Goal: Download file/media

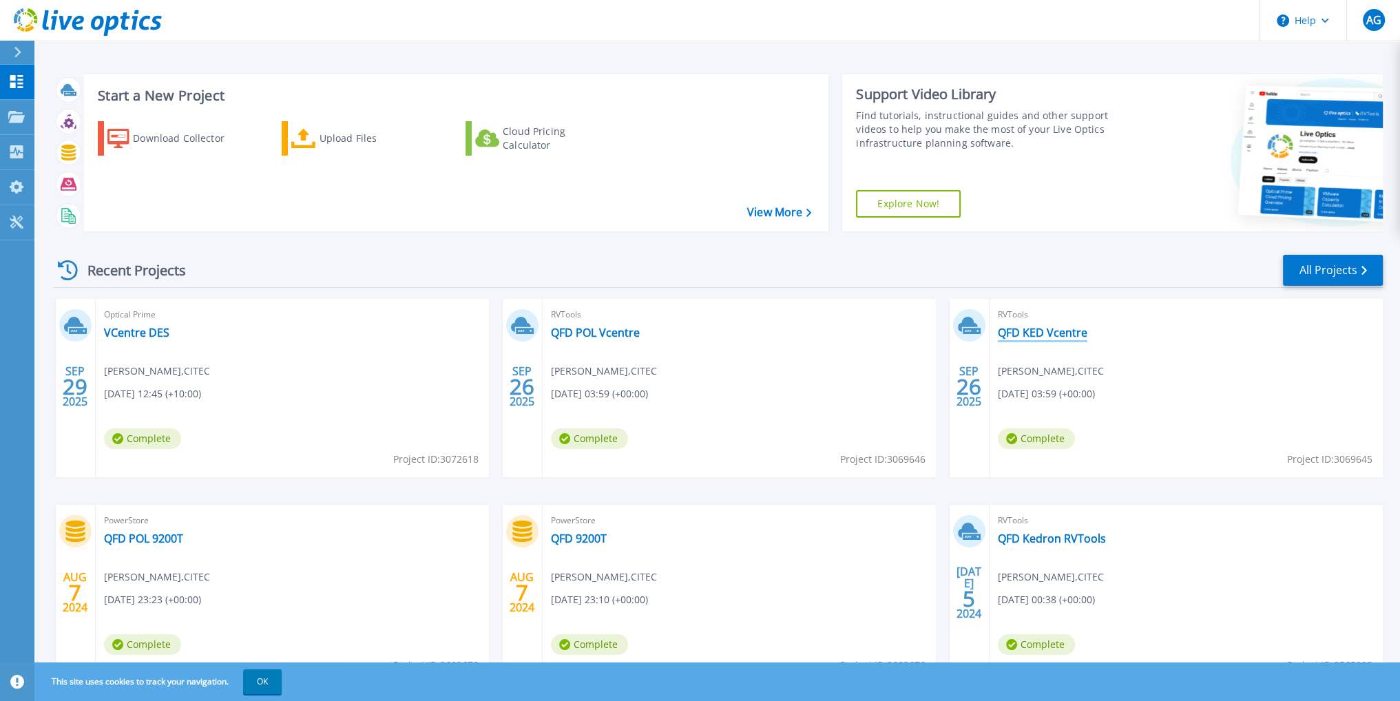
click at [1039, 337] on link "QFD KED Vcentre" at bounding box center [1043, 333] width 90 height 14
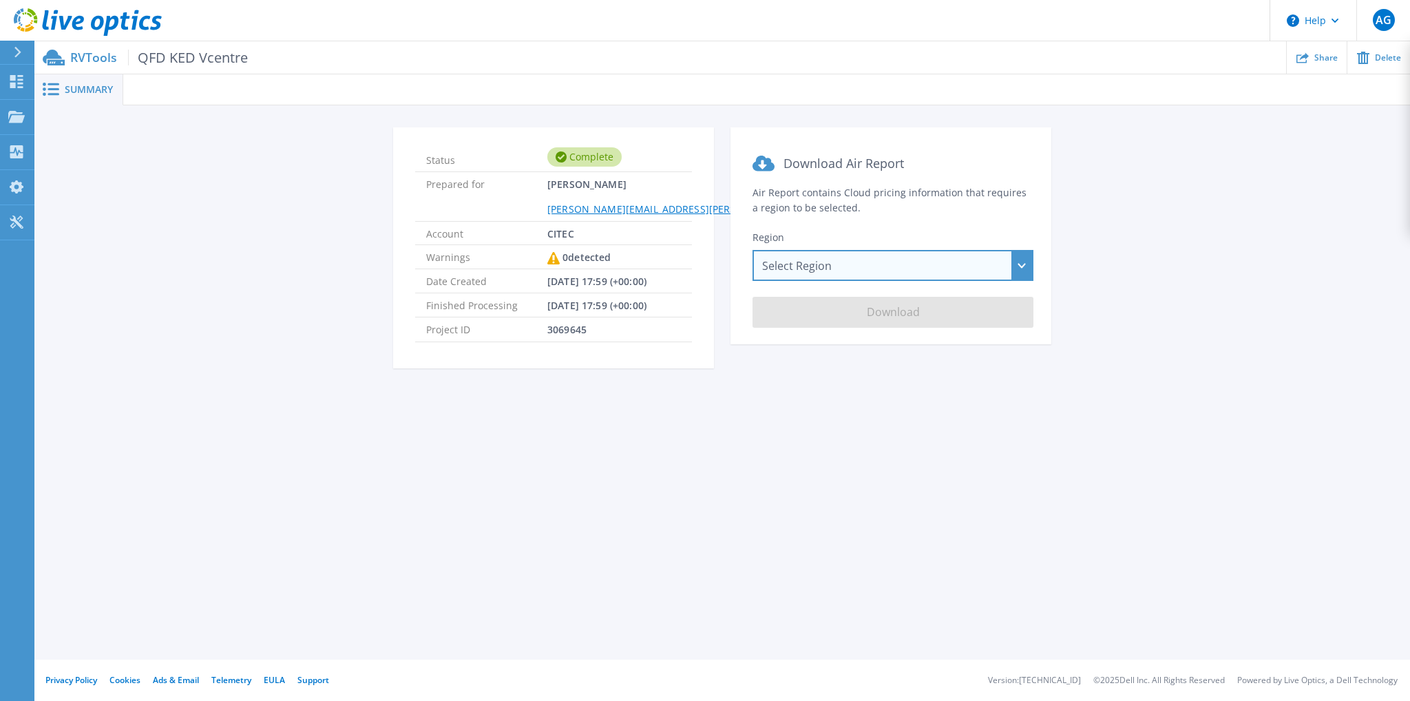
click at [832, 275] on div "Select Region [GEOGRAPHIC_DATA] ([GEOGRAPHIC_DATA]) [GEOGRAPHIC_DATA] ([GEOGRAP…" at bounding box center [892, 265] width 281 height 31
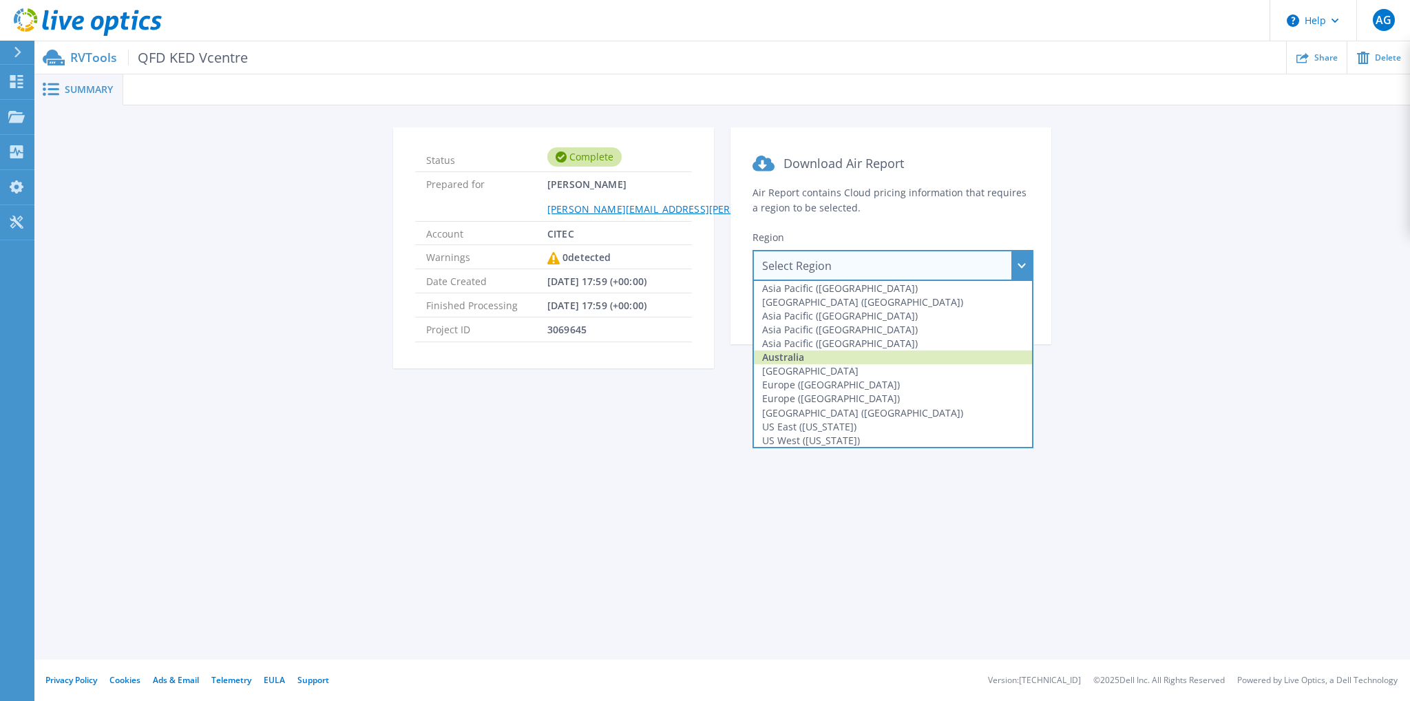
click at [842, 361] on div "Australia" at bounding box center [893, 357] width 278 height 14
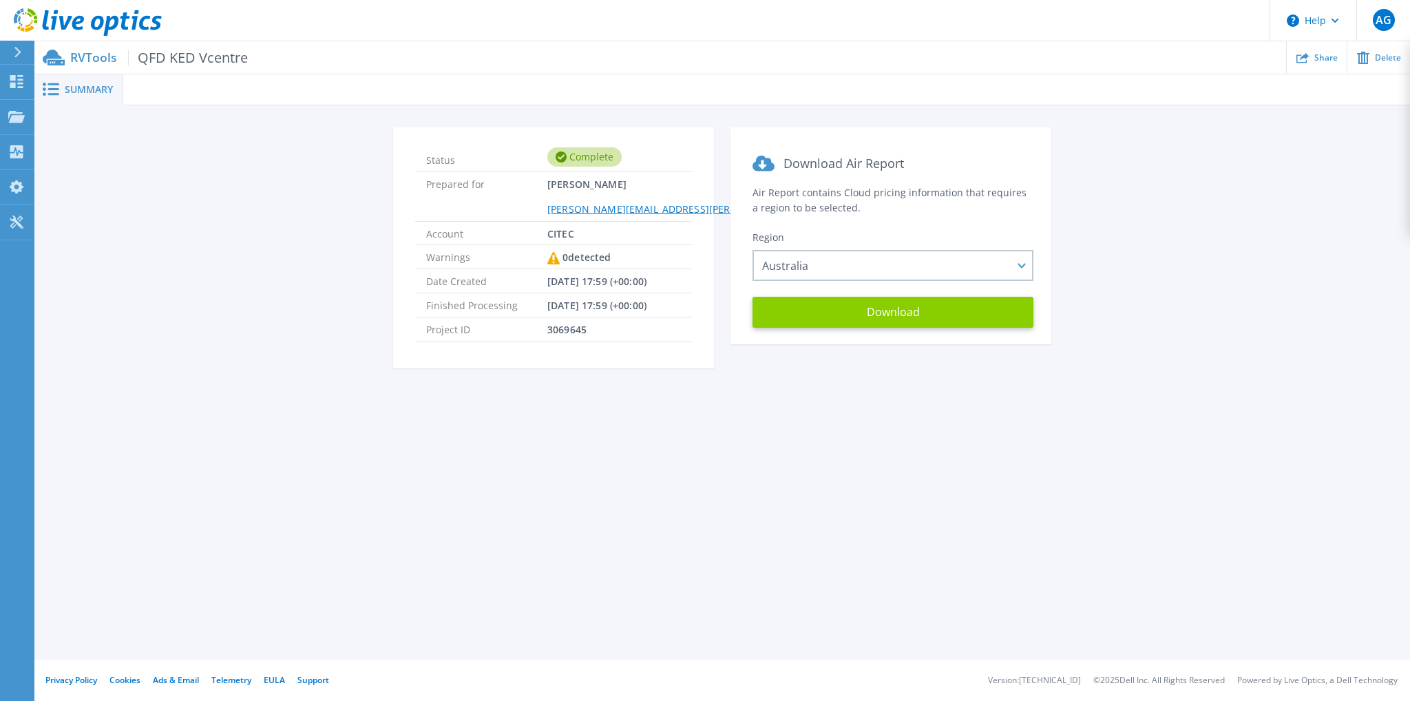
click at [878, 315] on button "Download" at bounding box center [892, 312] width 281 height 31
click at [1253, 453] on div "Summary Status Complete Prepared for Arthur Gruchacz Arthur.Gruchacz@citec.chde…" at bounding box center [722, 330] width 1376 height 660
drag, startPoint x: 1239, startPoint y: 348, endPoint x: 1131, endPoint y: 684, distance: 352.9
click at [1239, 348] on div "Status Complete Prepared for Arthur Gruchacz Arthur.Gruchacz@citec.chde.qld.gov…" at bounding box center [722, 255] width 1334 height 257
